Goal: Find specific page/section: Locate a particular part of the current website

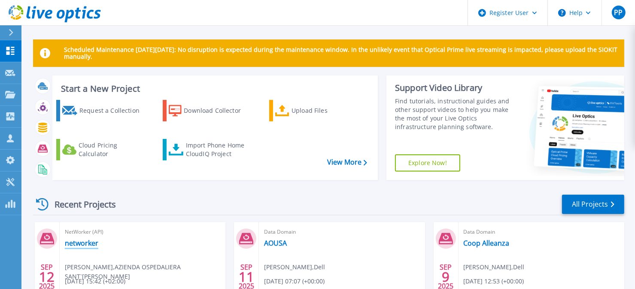
click at [82, 243] on link "networker" at bounding box center [81, 243] width 33 height 9
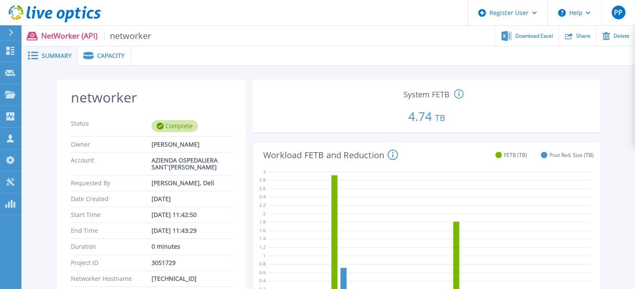
drag, startPoint x: 405, startPoint y: 116, endPoint x: 459, endPoint y: 115, distance: 54.1
click at [459, 115] on p "4.74 TB" at bounding box center [426, 114] width 341 height 29
drag, startPoint x: 459, startPoint y: 115, endPoint x: 461, endPoint y: 93, distance: 21.6
click at [461, 93] on icon at bounding box center [458, 94] width 9 height 10
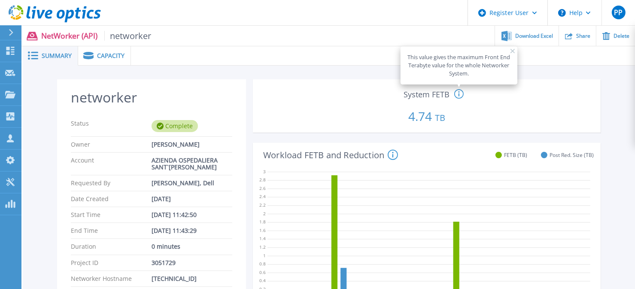
click at [460, 110] on p "4.74 TB" at bounding box center [426, 114] width 341 height 29
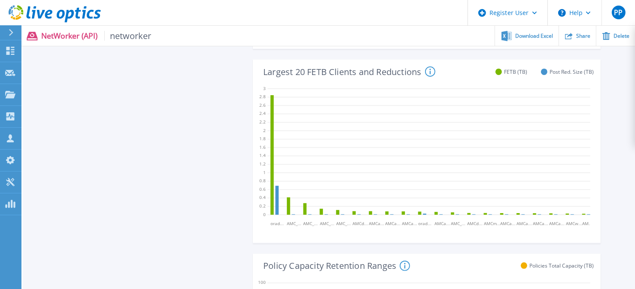
scroll to position [429, 0]
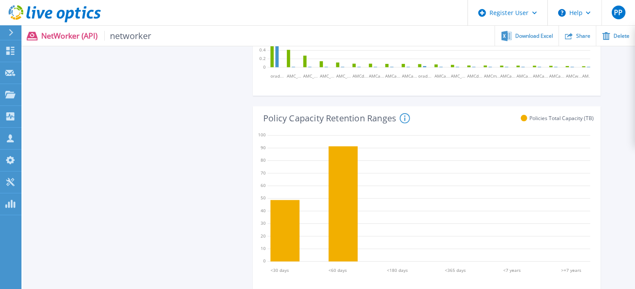
click at [408, 120] on icon at bounding box center [405, 118] width 10 height 10
click at [408, 145] on icon at bounding box center [428, 197] width 323 height 137
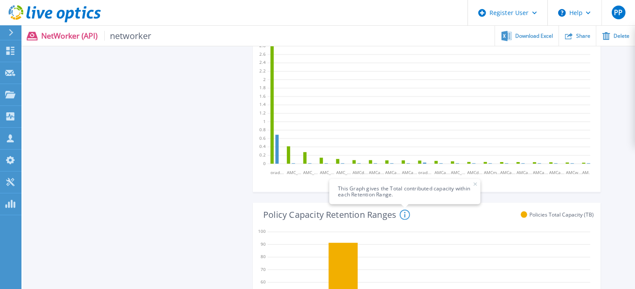
scroll to position [276, 0]
